Goal: Obtain resource: Download file/media

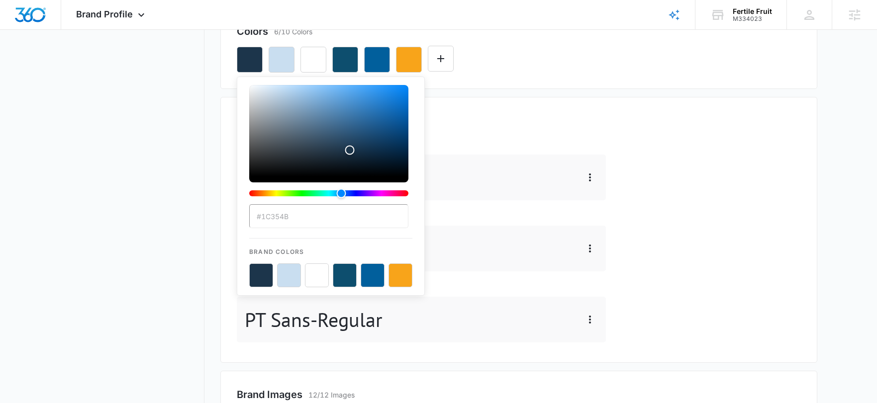
click at [282, 273] on button "color-picker-container" at bounding box center [289, 276] width 24 height 24
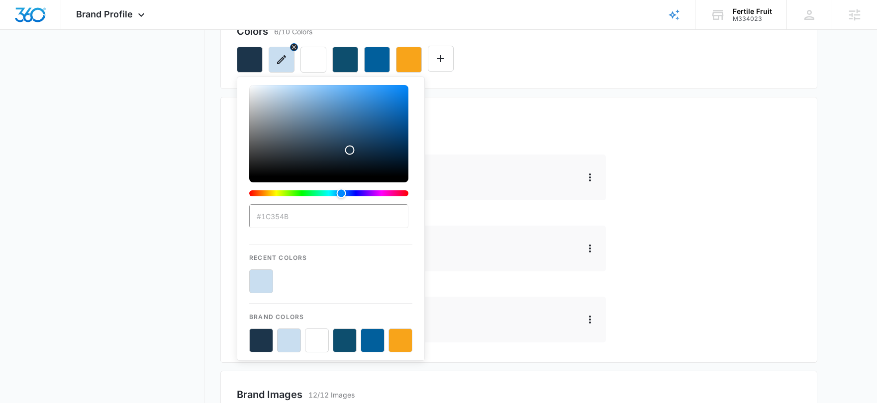
click at [277, 60] on icon "button" at bounding box center [282, 60] width 12 height 12
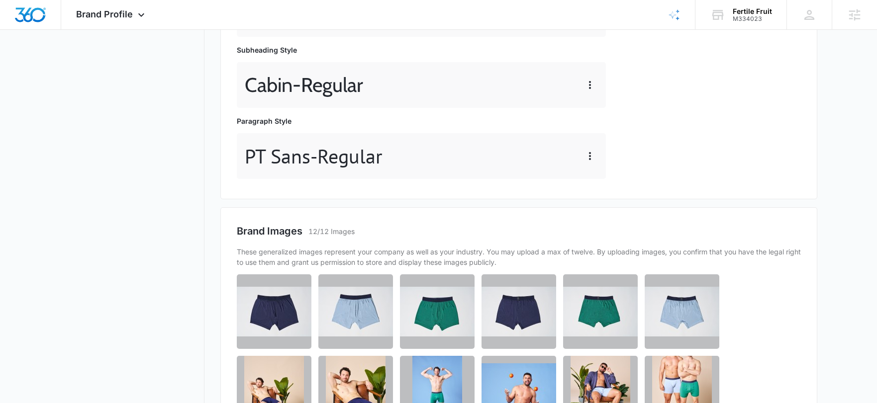
scroll to position [393, 0]
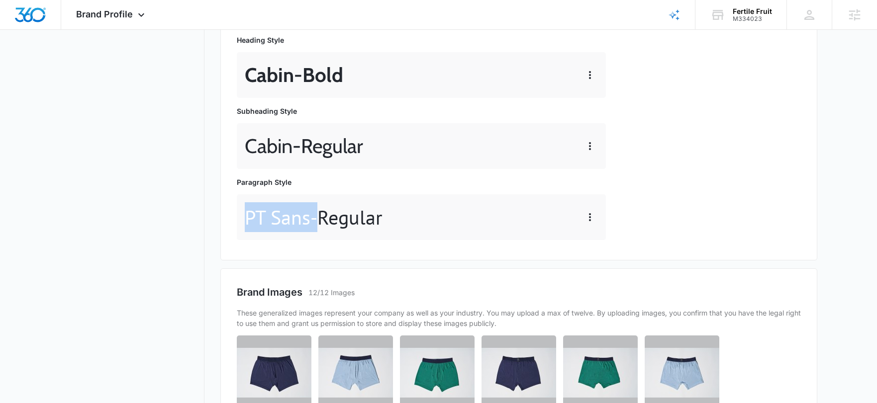
drag, startPoint x: 315, startPoint y: 220, endPoint x: 242, endPoint y: 217, distance: 73.2
click at [242, 217] on div "PT Sans - Regular" at bounding box center [421, 217] width 369 height 46
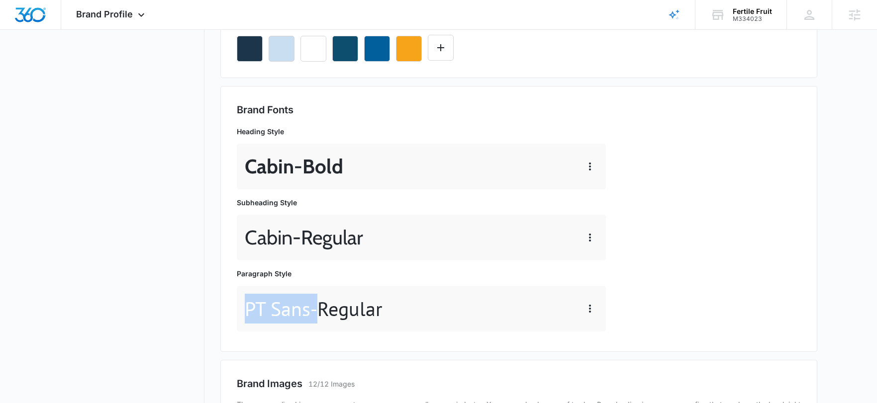
scroll to position [301, 0]
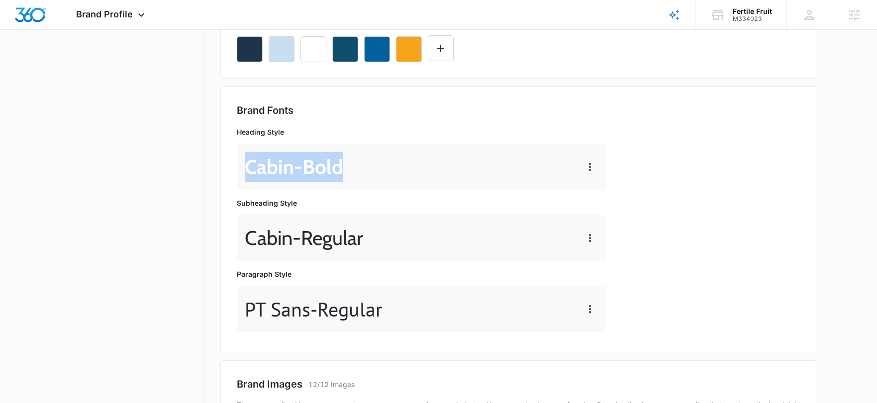
drag, startPoint x: 334, startPoint y: 164, endPoint x: 243, endPoint y: 169, distance: 91.7
click at [242, 169] on div "Cabin - Bold" at bounding box center [421, 167] width 369 height 46
click at [272, 166] on p "Cabin - Bold" at bounding box center [294, 167] width 98 height 30
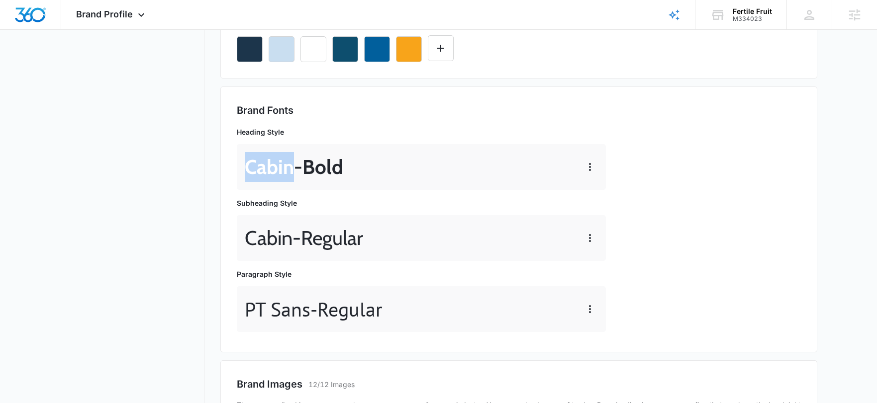
copy p "Cabin"
drag, startPoint x: 271, startPoint y: 325, endPoint x: 279, endPoint y: 313, distance: 13.7
click at [274, 321] on div "PT Sans - Regular" at bounding box center [421, 309] width 369 height 46
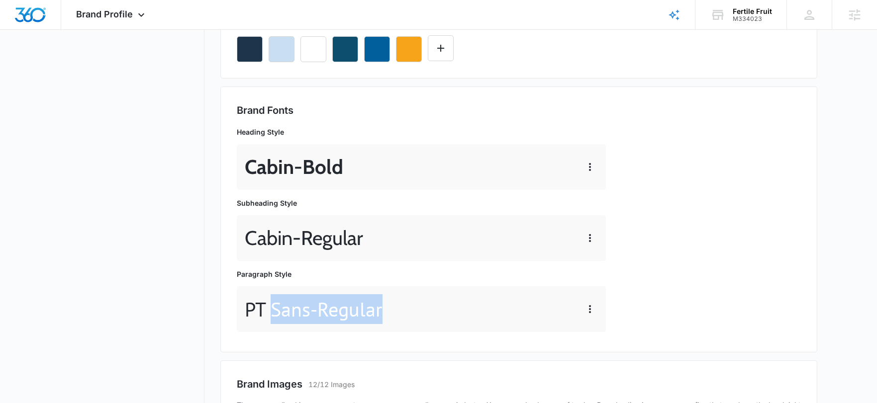
click at [289, 311] on p "PT Sans - Regular" at bounding box center [314, 309] width 138 height 30
drag, startPoint x: 315, startPoint y: 312, endPoint x: 255, endPoint y: 306, distance: 59.9
click at [246, 305] on p "PT Sans - Regular" at bounding box center [314, 309] width 138 height 30
copy p "PT Sans"
click at [271, 165] on p "Cabin - Bold" at bounding box center [294, 167] width 98 height 30
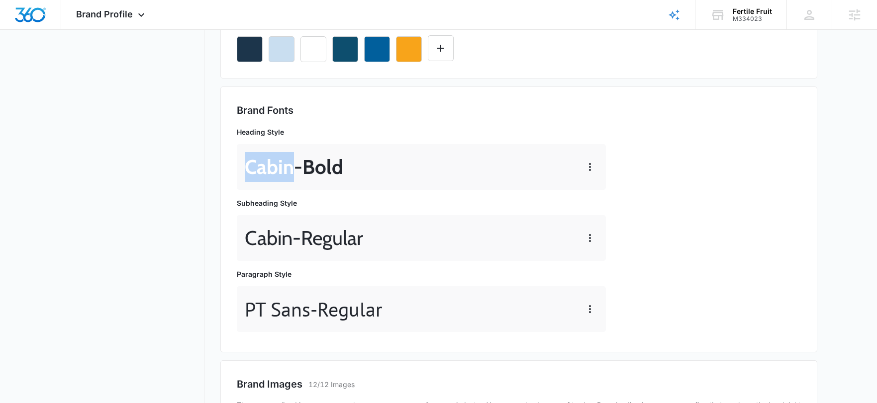
click at [271, 165] on p "Cabin - Bold" at bounding box center [294, 167] width 98 height 30
copy p "Cabin"
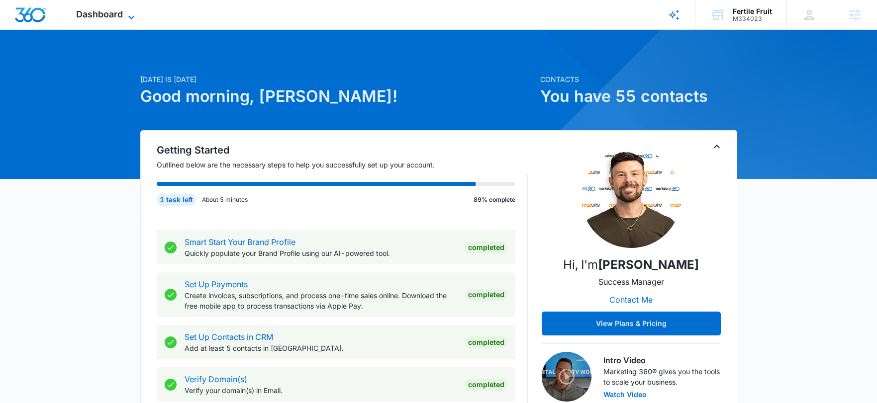
click at [97, 19] on span "Dashboard" at bounding box center [99, 14] width 47 height 10
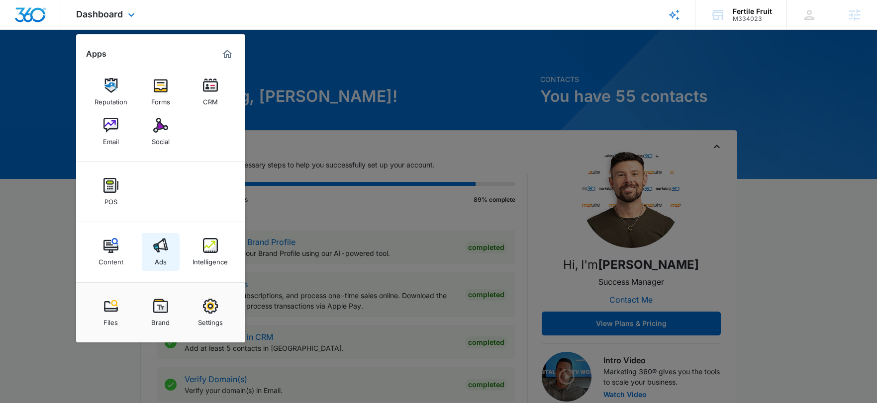
click at [161, 244] on img at bounding box center [160, 245] width 15 height 15
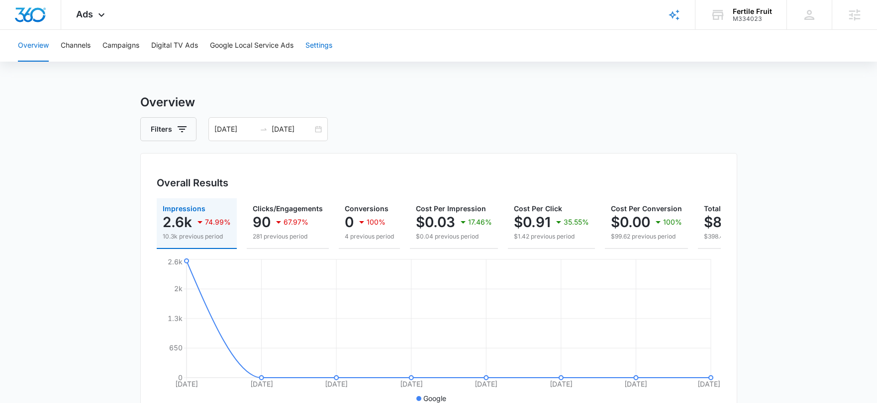
click at [325, 54] on button "Settings" at bounding box center [318, 46] width 27 height 32
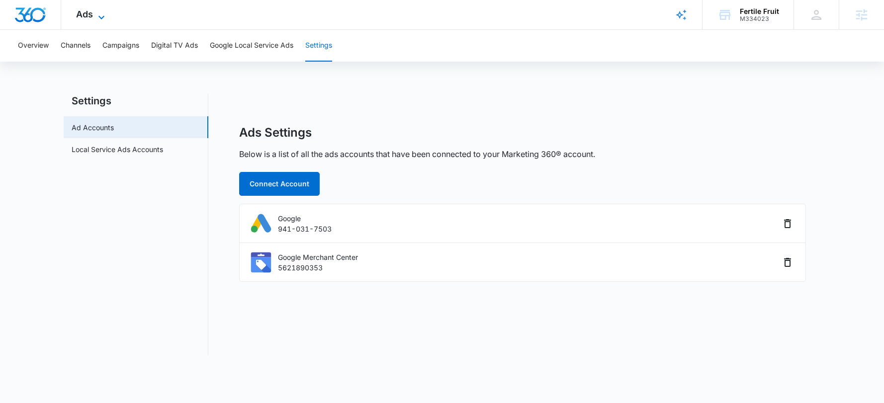
click at [102, 16] on icon at bounding box center [101, 17] width 12 height 12
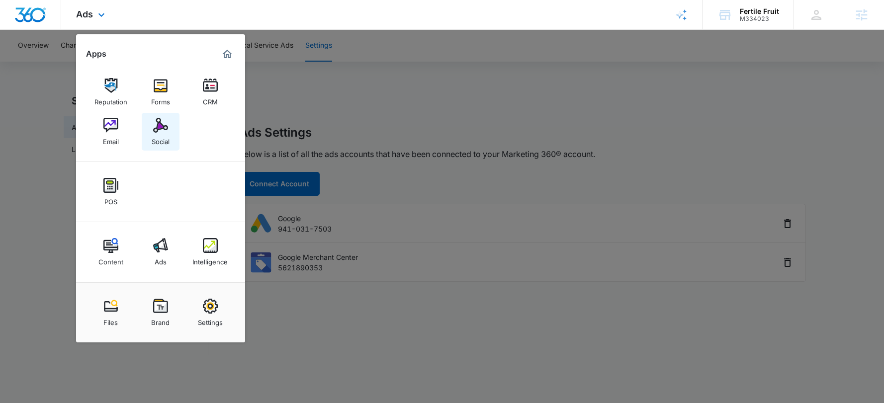
click at [155, 125] on img at bounding box center [160, 125] width 15 height 15
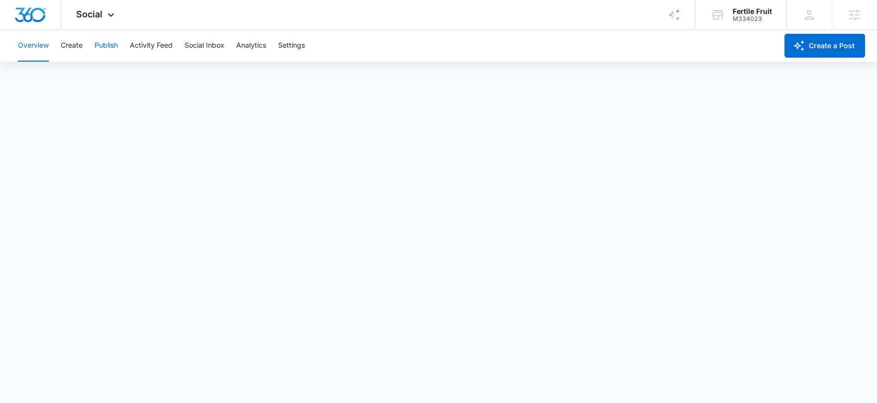
click at [108, 43] on button "Publish" at bounding box center [105, 46] width 23 height 32
click at [156, 44] on button "Activity Feed" at bounding box center [151, 46] width 43 height 32
click at [232, 48] on div "Overview Create Publish Activity Feed Social Inbox Analytics Settings" at bounding box center [394, 46] width 765 height 32
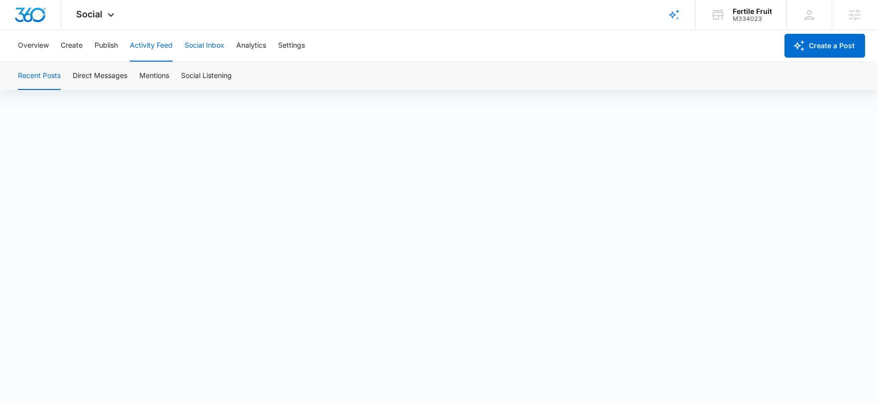
click at [219, 45] on button "Social Inbox" at bounding box center [205, 46] width 40 height 32
click at [246, 47] on button "Analytics" at bounding box center [251, 46] width 30 height 32
click at [283, 48] on button "Settings" at bounding box center [291, 46] width 27 height 32
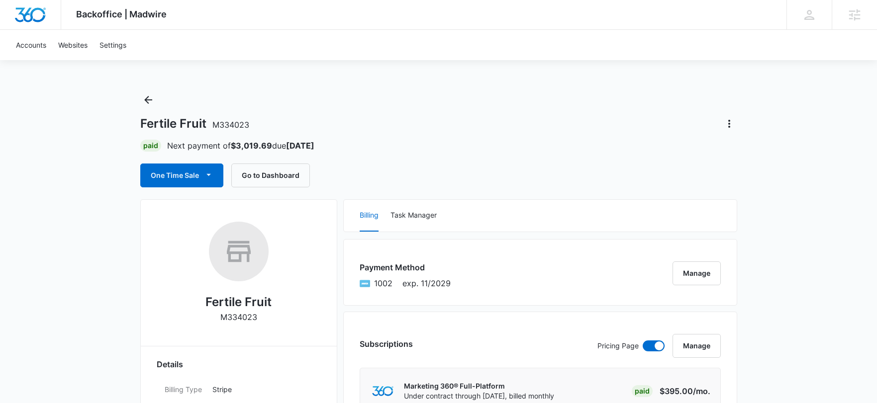
drag, startPoint x: 308, startPoint y: 143, endPoint x: 330, endPoint y: 143, distance: 21.9
click at [330, 143] on div "Paid Next payment of $3,019.69 due Sep 9" at bounding box center [438, 146] width 597 height 12
drag, startPoint x: 299, startPoint y: 146, endPoint x: 330, endPoint y: 146, distance: 30.3
click at [329, 146] on div "Paid Next payment of $3,019.69 due Sep 9" at bounding box center [438, 146] width 597 height 12
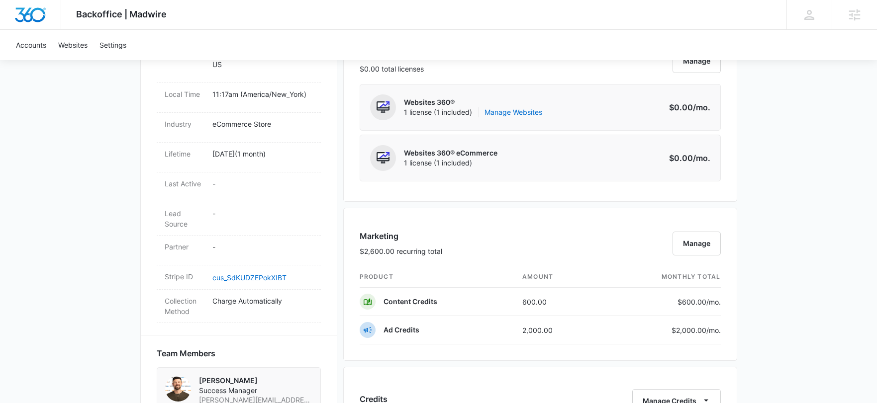
scroll to position [444, 0]
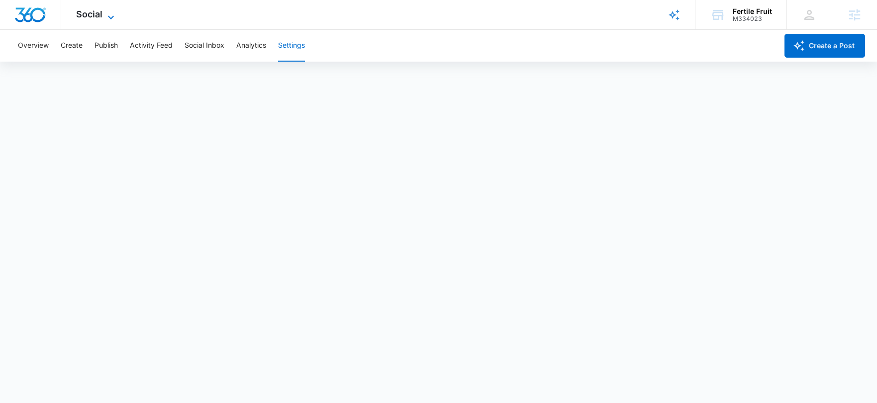
click at [105, 9] on div "Social Apps Reputation Forms CRM Email Social POS Content Ads Intelligence File…" at bounding box center [96, 14] width 71 height 29
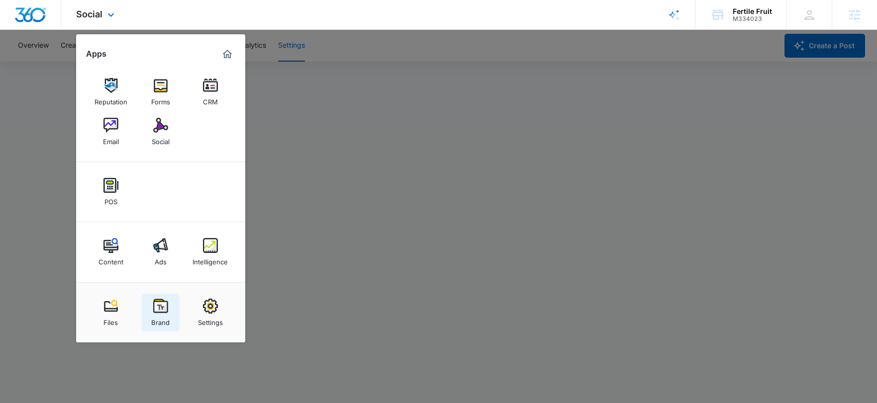
click at [162, 315] on div "Brand" at bounding box center [160, 320] width 18 height 13
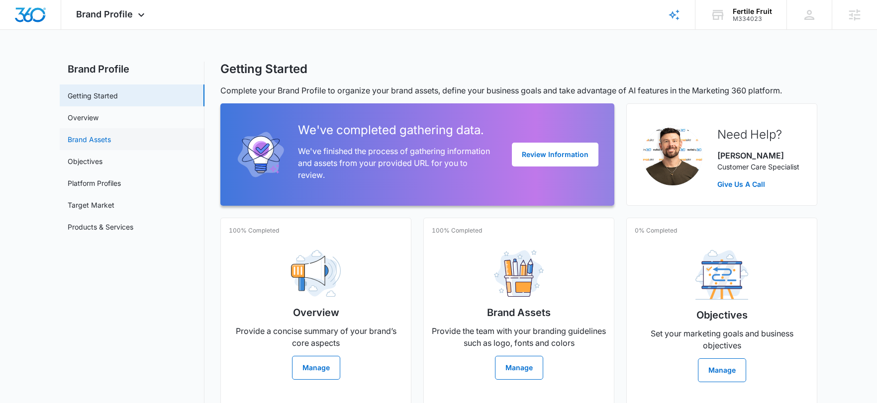
click at [69, 134] on link "Brand Assets" at bounding box center [89, 139] width 43 height 10
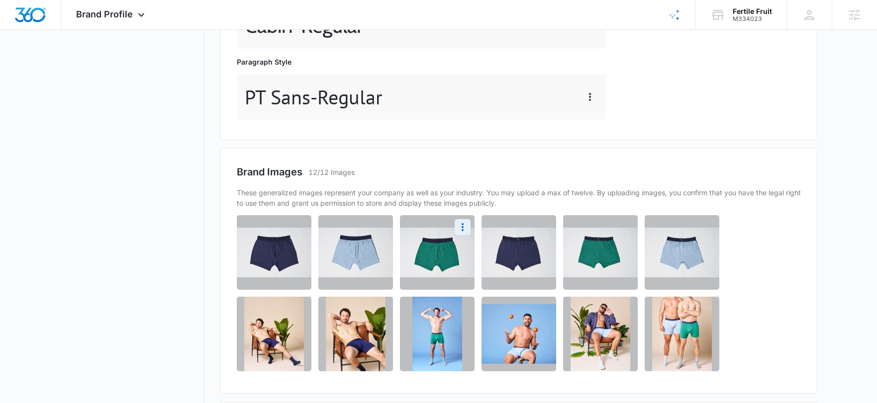
scroll to position [592, 0]
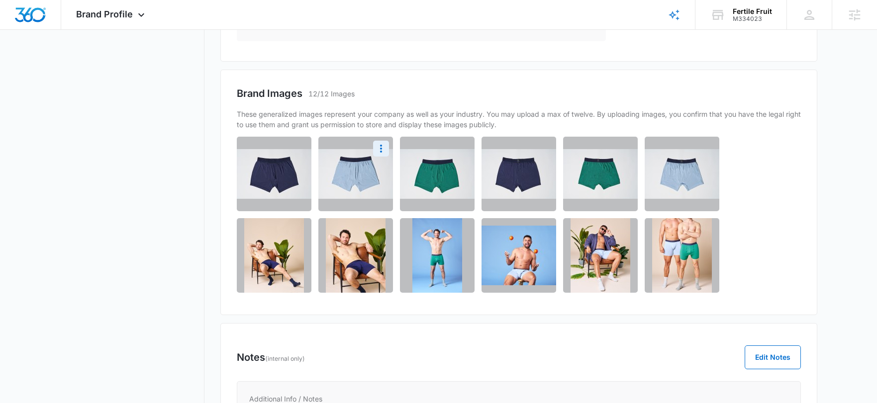
click at [355, 176] on img at bounding box center [355, 174] width 75 height 50
click at [384, 151] on icon "More" at bounding box center [381, 149] width 12 height 12
click at [359, 177] on div "Download" at bounding box center [348, 176] width 32 height 7
click at [544, 151] on icon "More" at bounding box center [544, 149] width 2 height 8
click at [518, 179] on div "Download" at bounding box center [511, 176] width 32 height 7
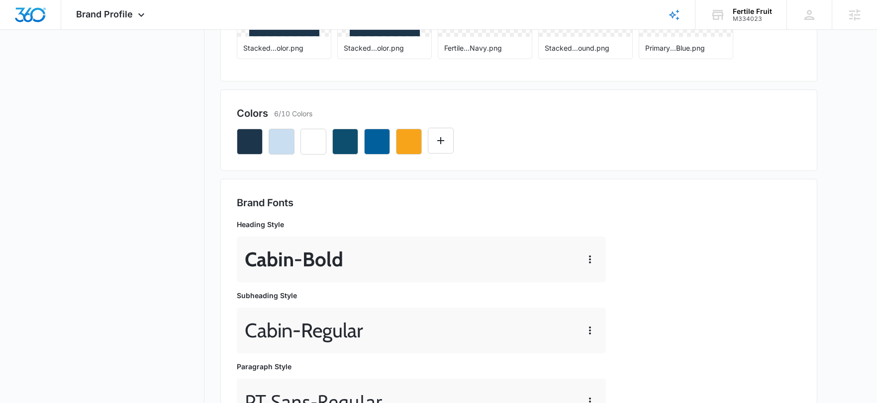
scroll to position [260, 0]
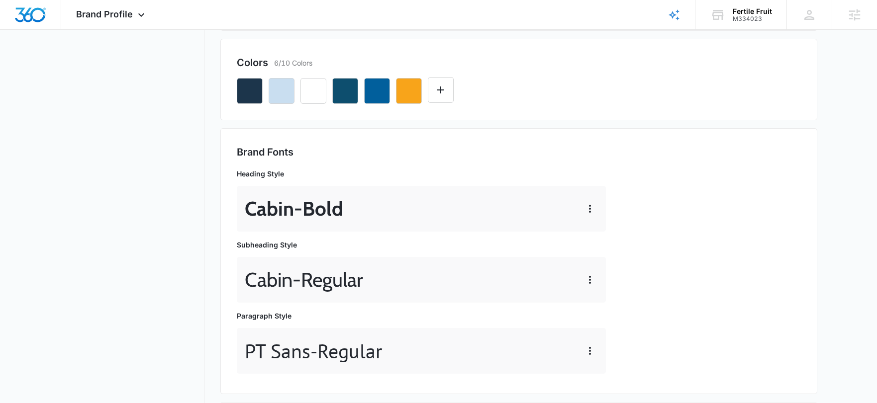
click at [267, 208] on p "Cabin - Bold" at bounding box center [294, 209] width 98 height 30
copy p "Cabin"
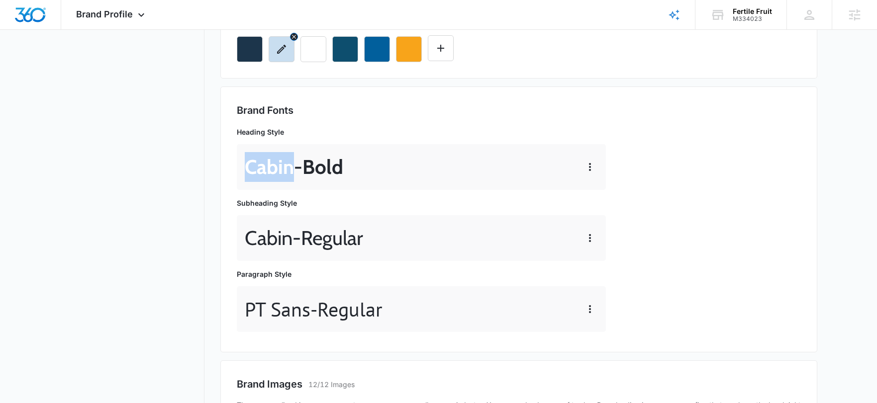
click at [278, 48] on icon "button" at bounding box center [282, 49] width 12 height 12
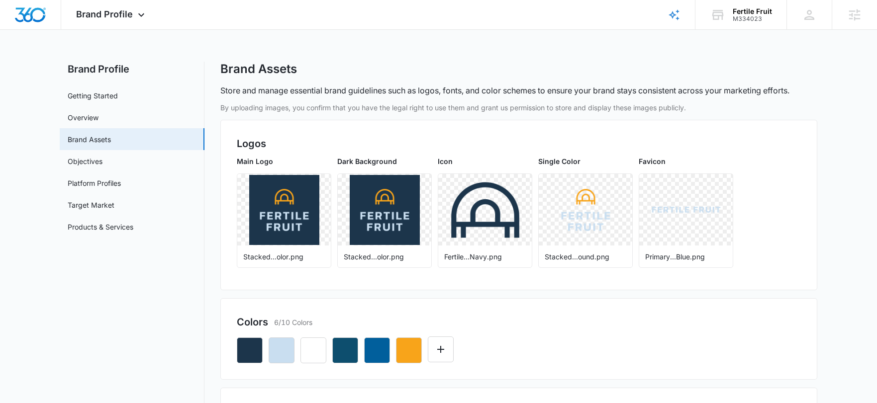
click at [527, 62] on div "Brand Assets" at bounding box center [518, 69] width 597 height 15
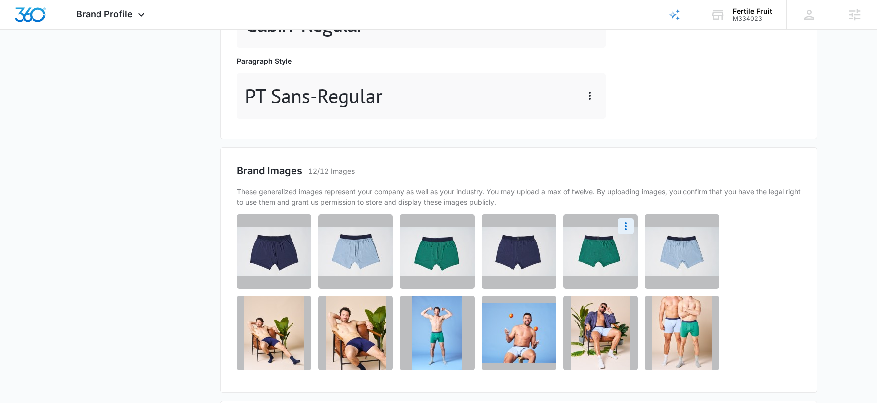
scroll to position [518, 0]
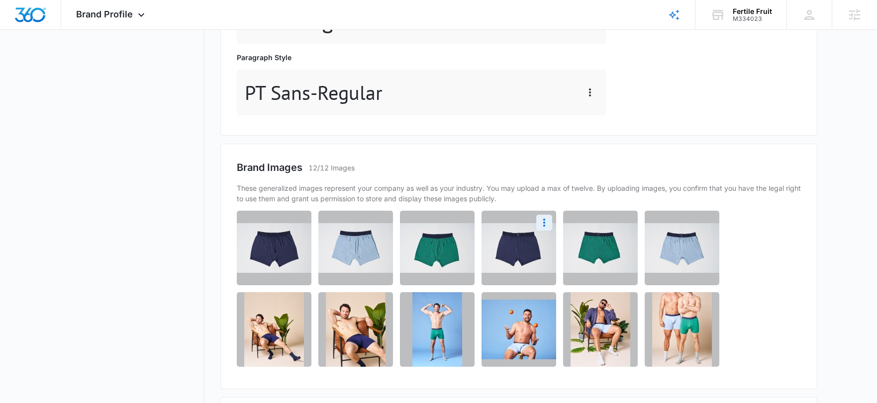
click at [500, 257] on img at bounding box center [518, 248] width 75 height 50
click at [548, 223] on icon "More" at bounding box center [544, 223] width 12 height 12
click at [511, 251] on div "Download" at bounding box center [511, 250] width 32 height 7
